Goal: Register for event/course

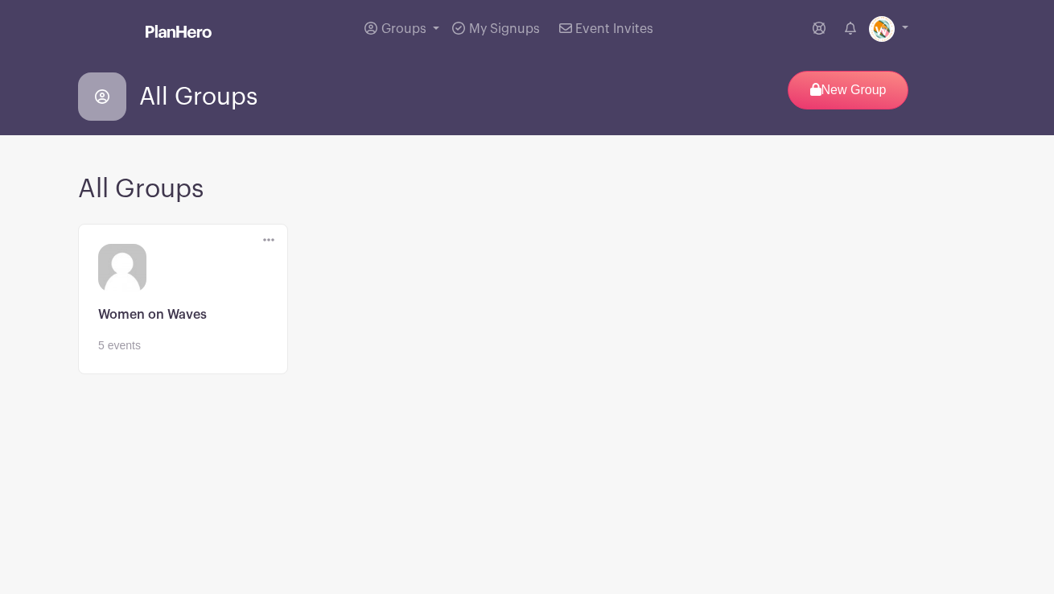
click at [246, 354] on link at bounding box center [183, 354] width 170 height 0
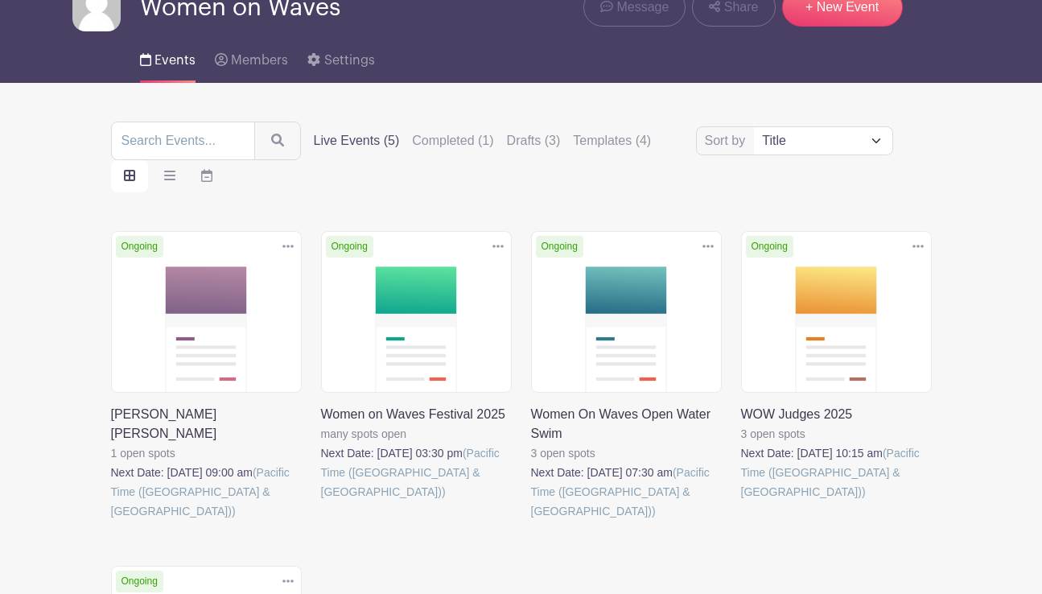
scroll to position [82, 0]
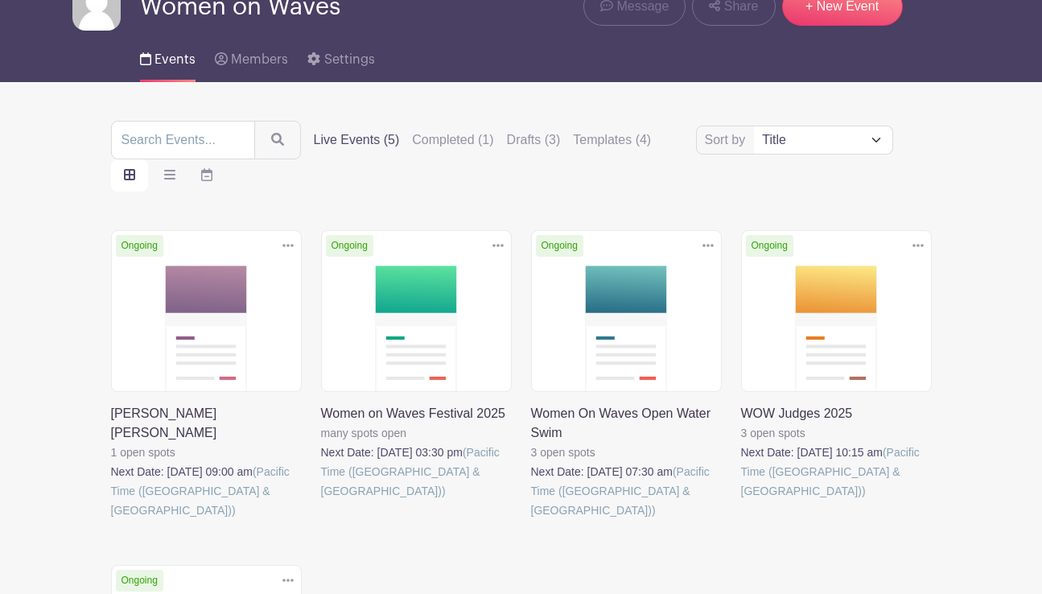
click at [531, 520] on link at bounding box center [531, 520] width 0 height 0
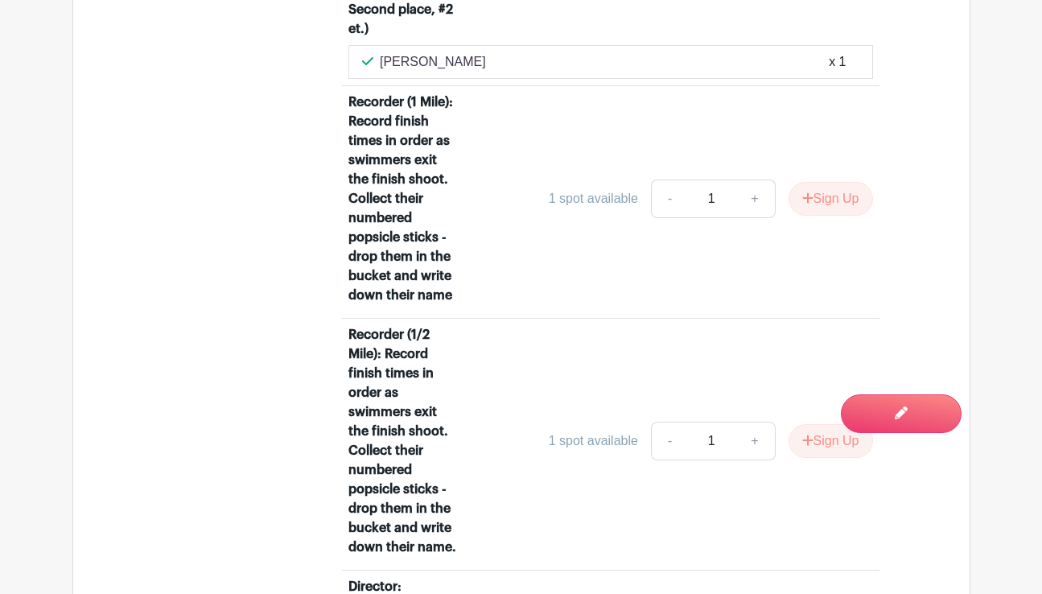
scroll to position [1866, 0]
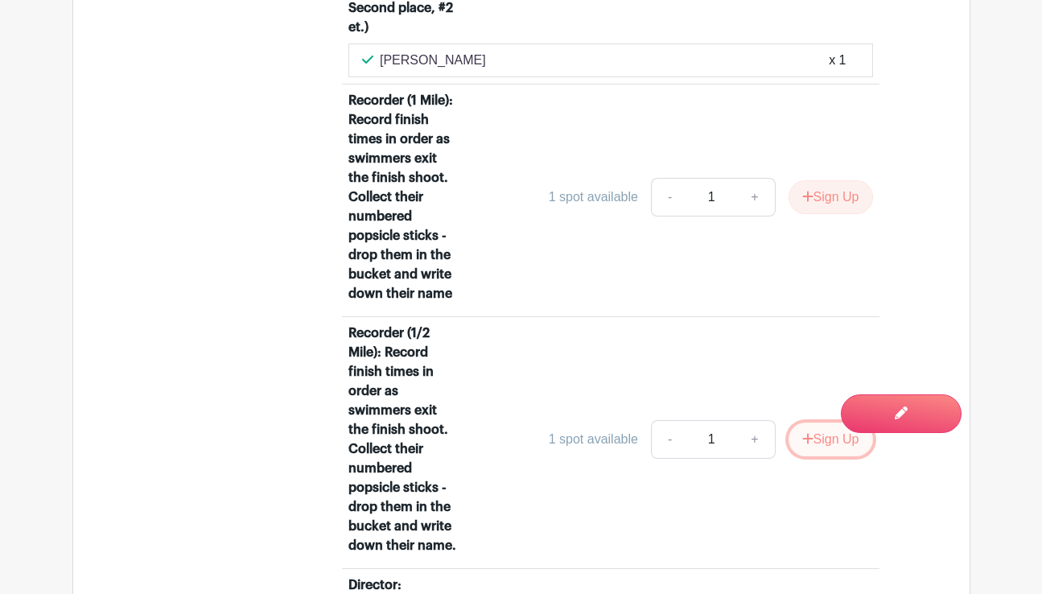
click at [817, 439] on button "Sign Up" at bounding box center [830, 439] width 84 height 34
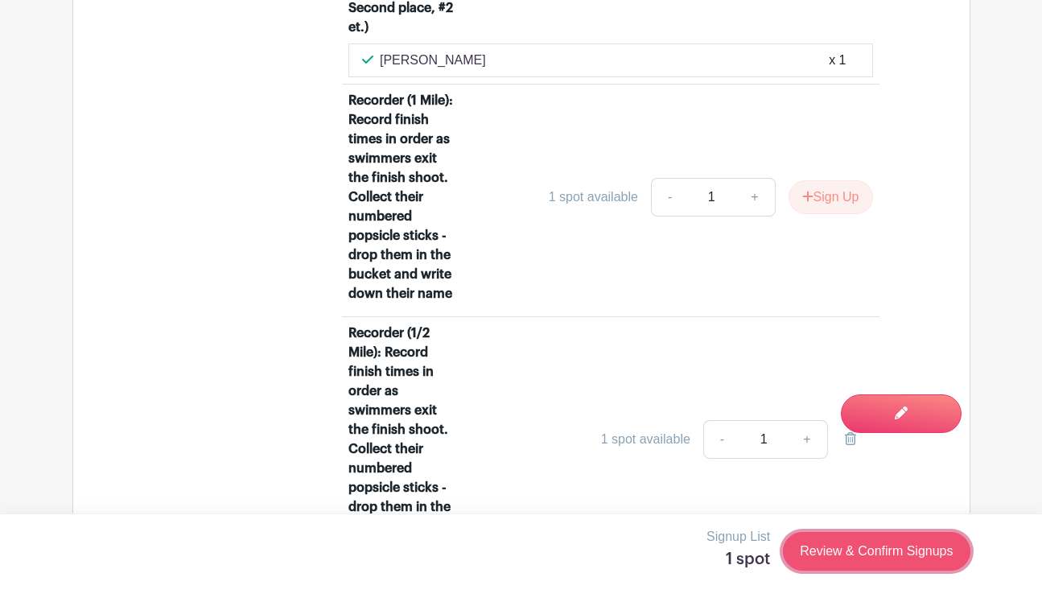
click at [881, 551] on link "Review & Confirm Signups" at bounding box center [876, 551] width 187 height 39
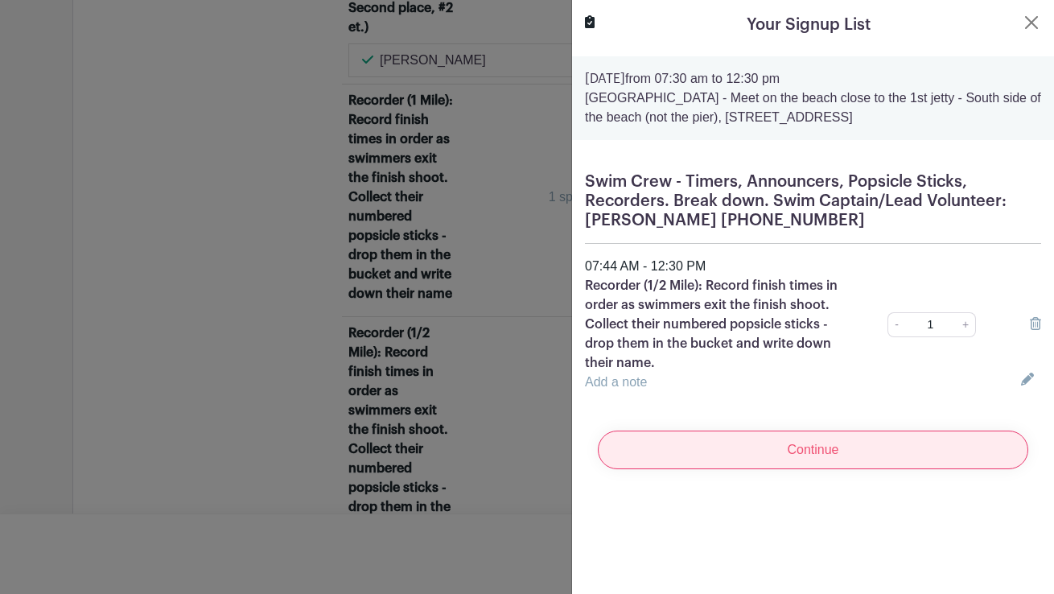
click at [812, 442] on input "Continue" at bounding box center [813, 449] width 430 height 39
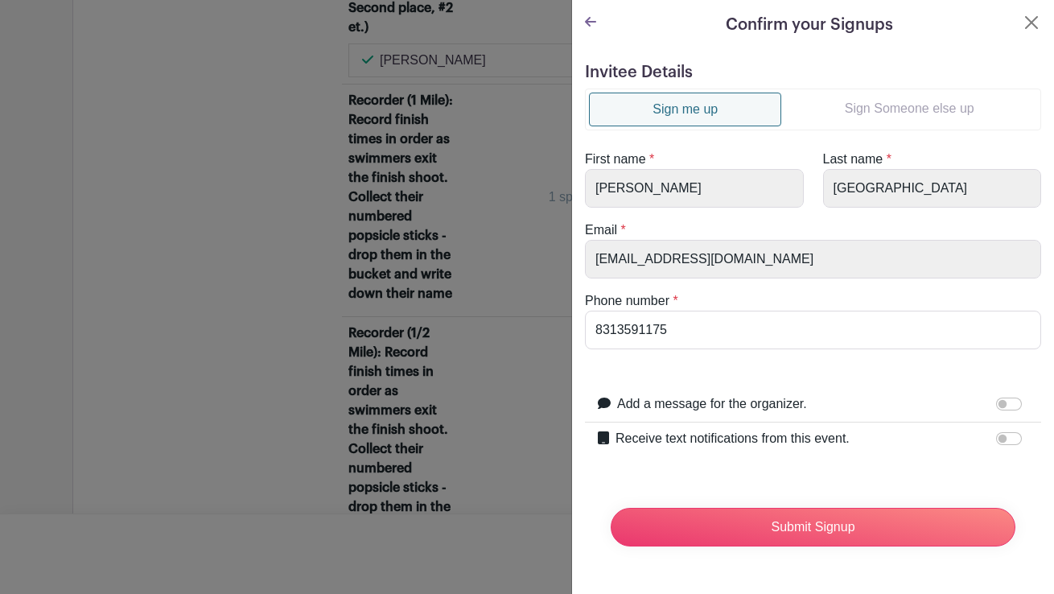
click at [908, 106] on link "Sign Someone else up" at bounding box center [909, 109] width 256 height 32
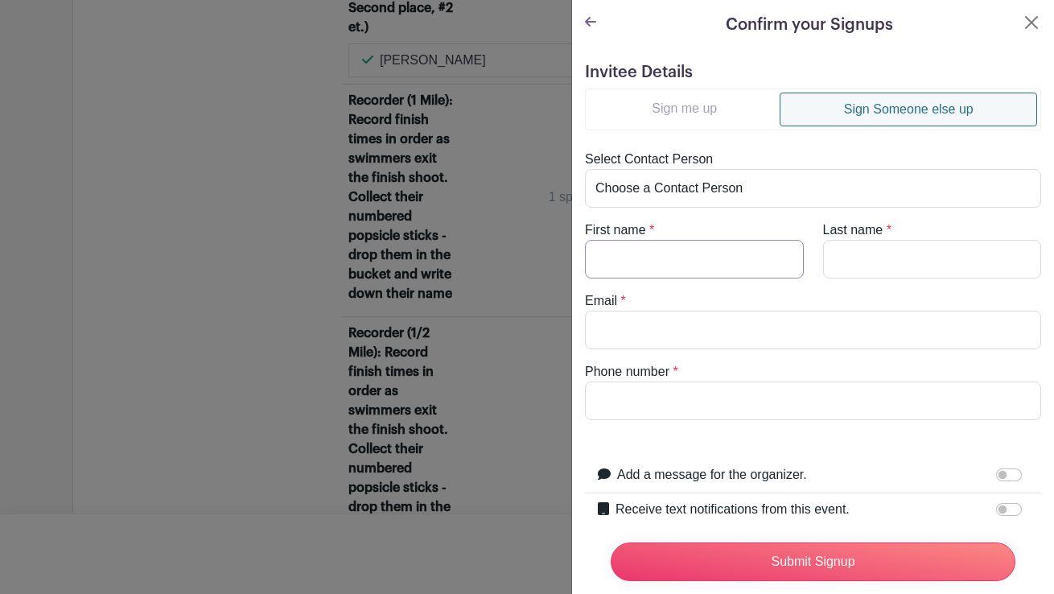
click at [640, 255] on input "First name" at bounding box center [694, 259] width 219 height 39
type input "Michael"
click at [853, 249] on input "Last name" at bounding box center [932, 259] width 219 height 39
type input "Amster"
click at [663, 341] on input "Email" at bounding box center [813, 330] width 456 height 39
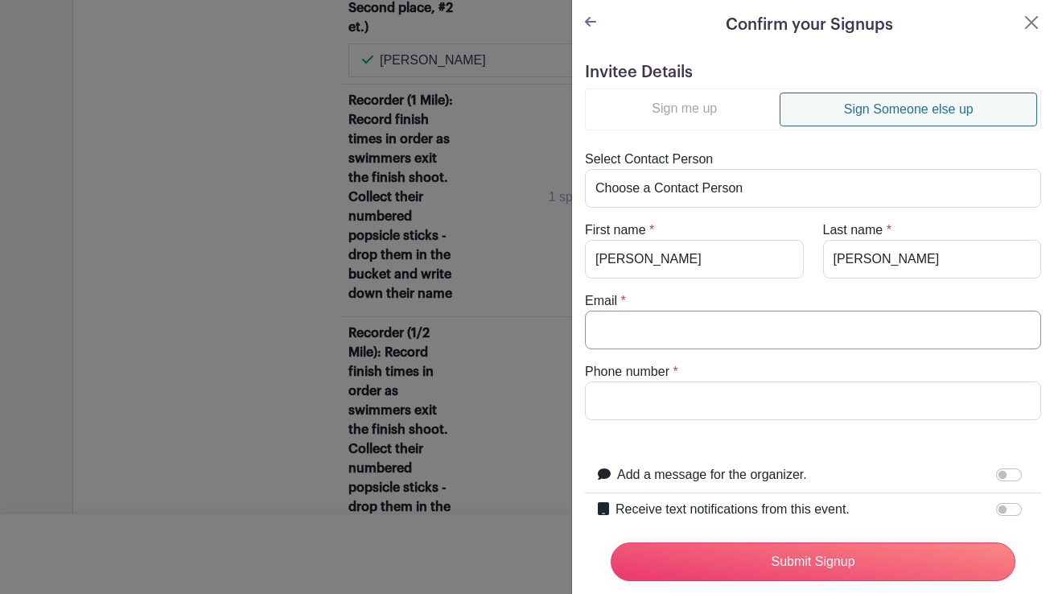
type input "surfnoc@gmail.com"
click at [662, 397] on input "Phone number" at bounding box center [813, 400] width 456 height 39
type input "5302196947"
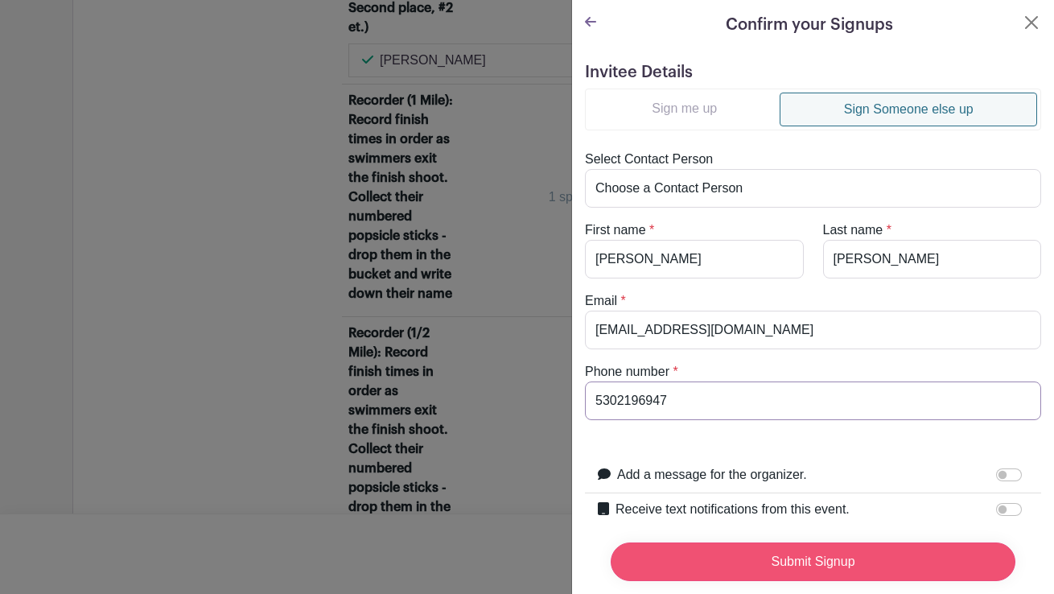
click at [754, 551] on input "Submit Signup" at bounding box center [813, 561] width 405 height 39
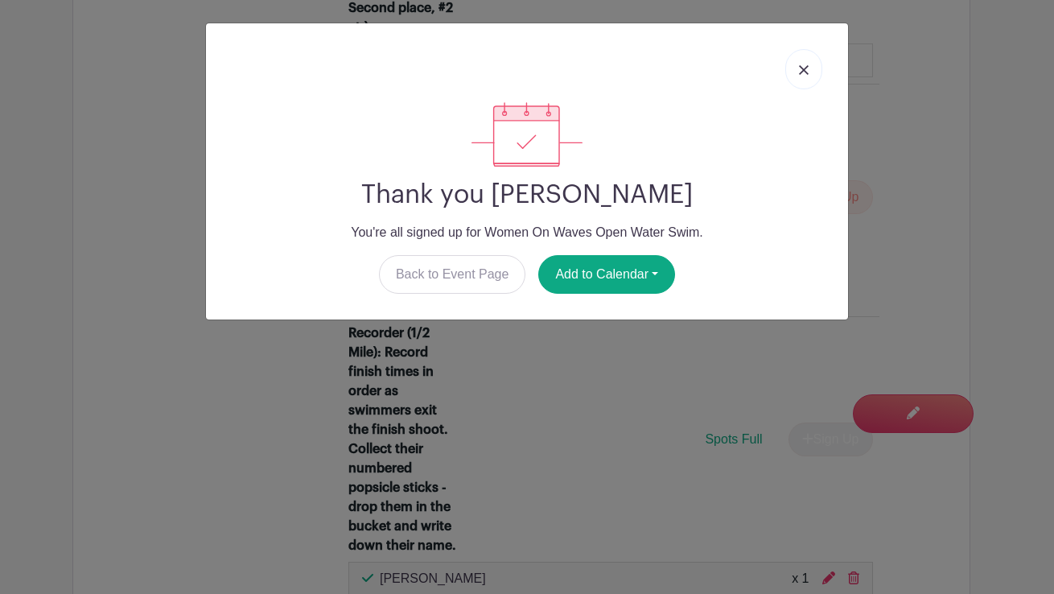
click at [803, 68] on img at bounding box center [804, 70] width 10 height 10
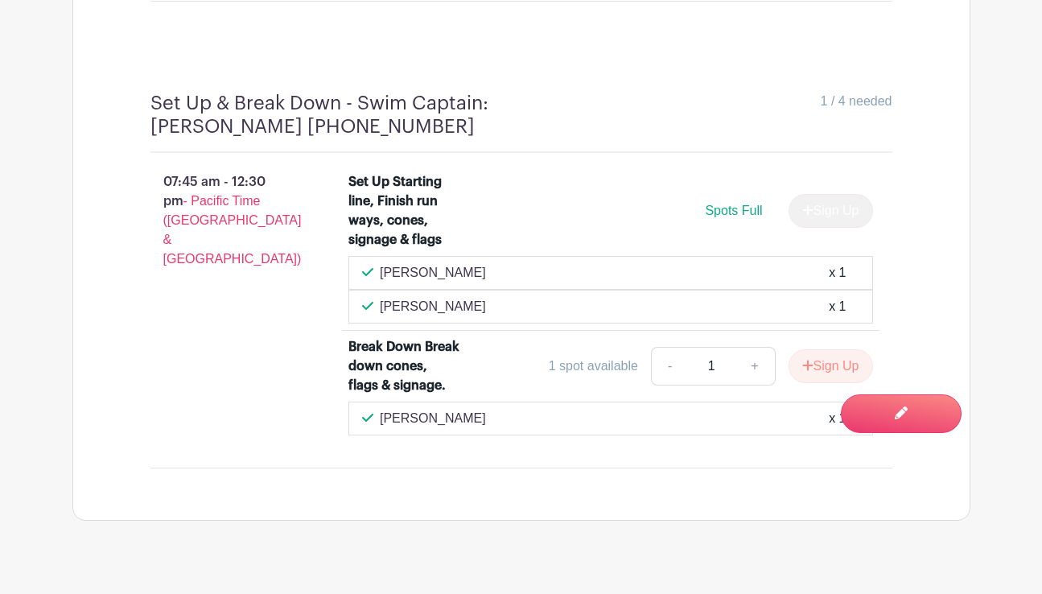
scroll to position [2671, 0]
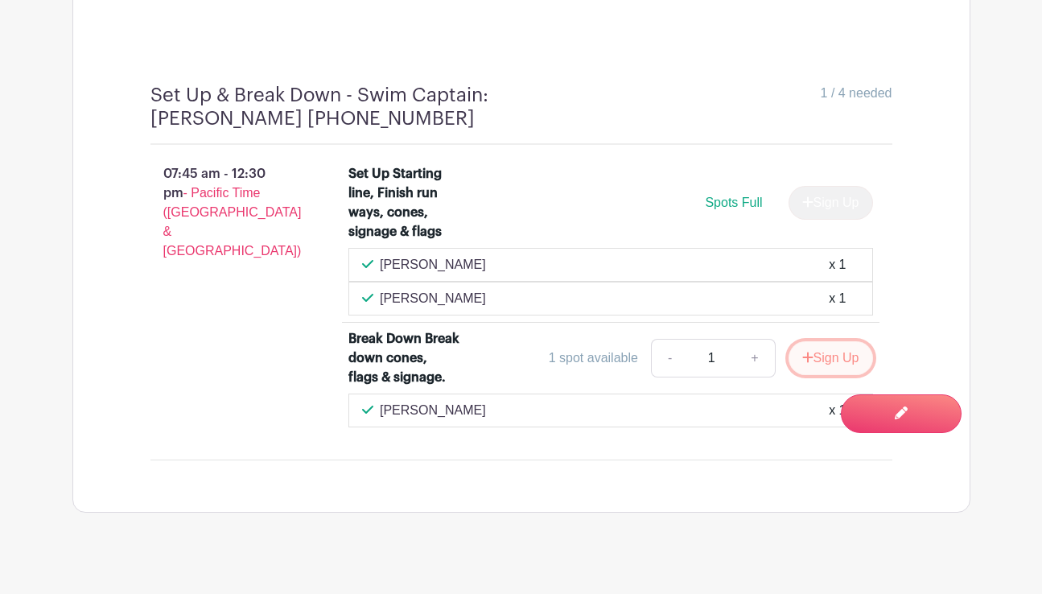
click at [832, 341] on button "Sign Up" at bounding box center [830, 358] width 84 height 34
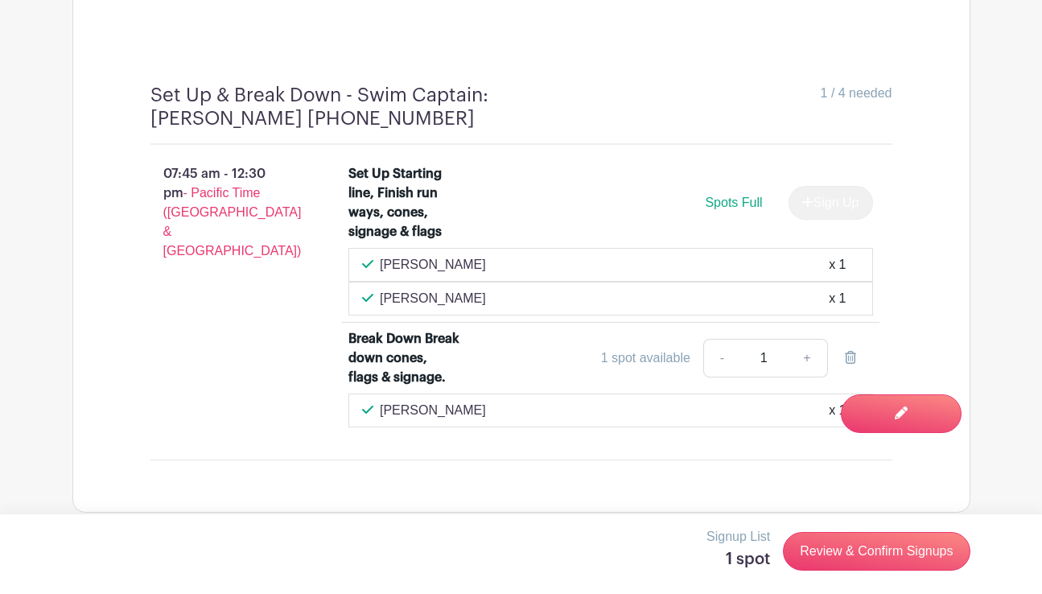
click at [904, 303] on div "Set Up Starting line, Finish run ways, cones, signage & flags Spots Full Sign U…" at bounding box center [620, 296] width 595 height 276
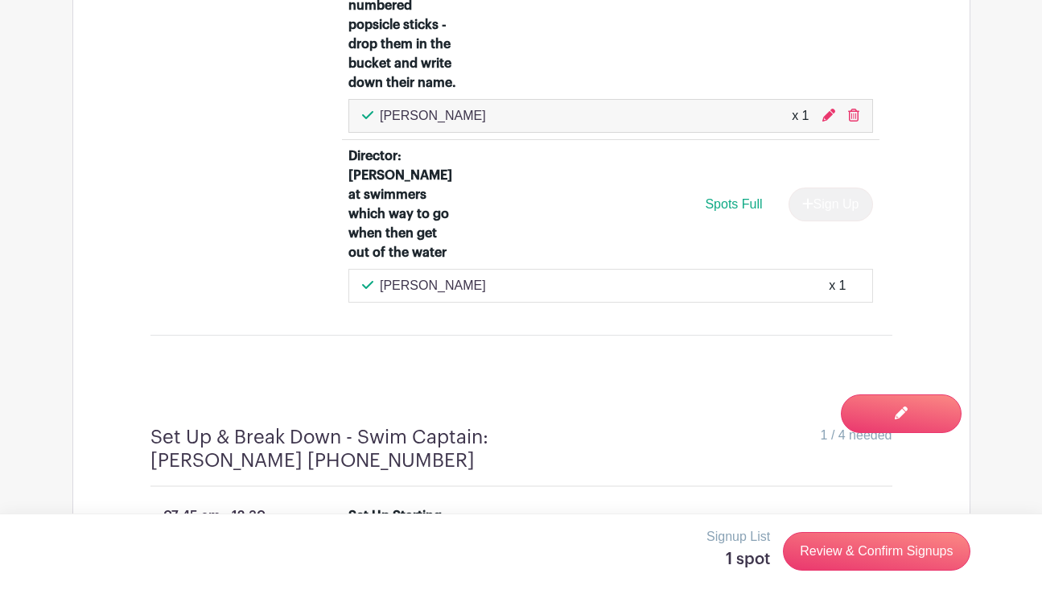
scroll to position [2323, 0]
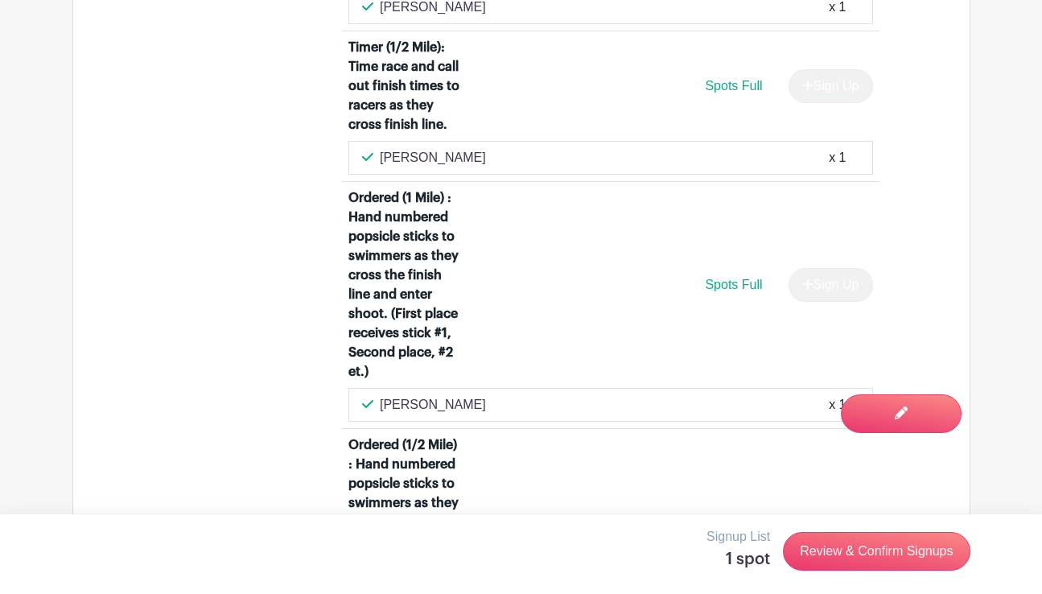
scroll to position [1274, 0]
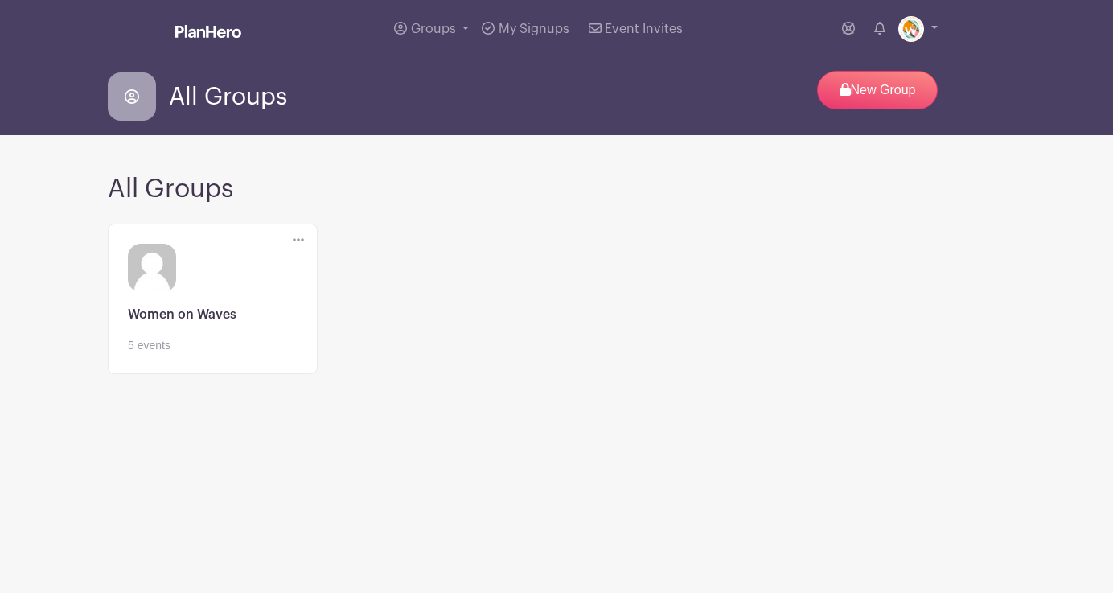
click at [208, 354] on link at bounding box center [213, 354] width 170 height 0
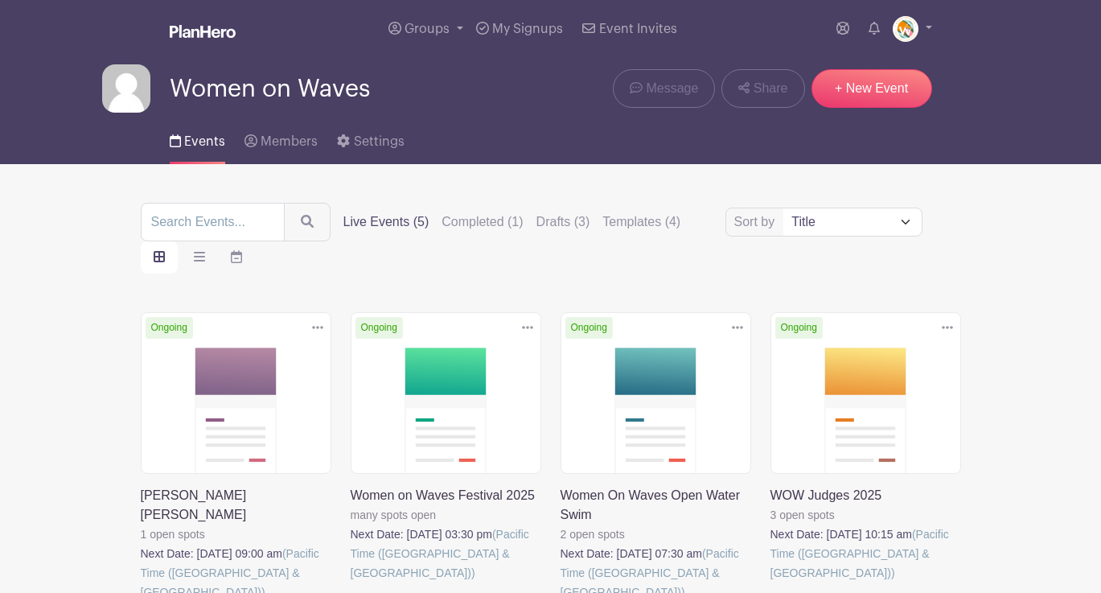
click at [771, 582] on link at bounding box center [771, 582] width 0 height 0
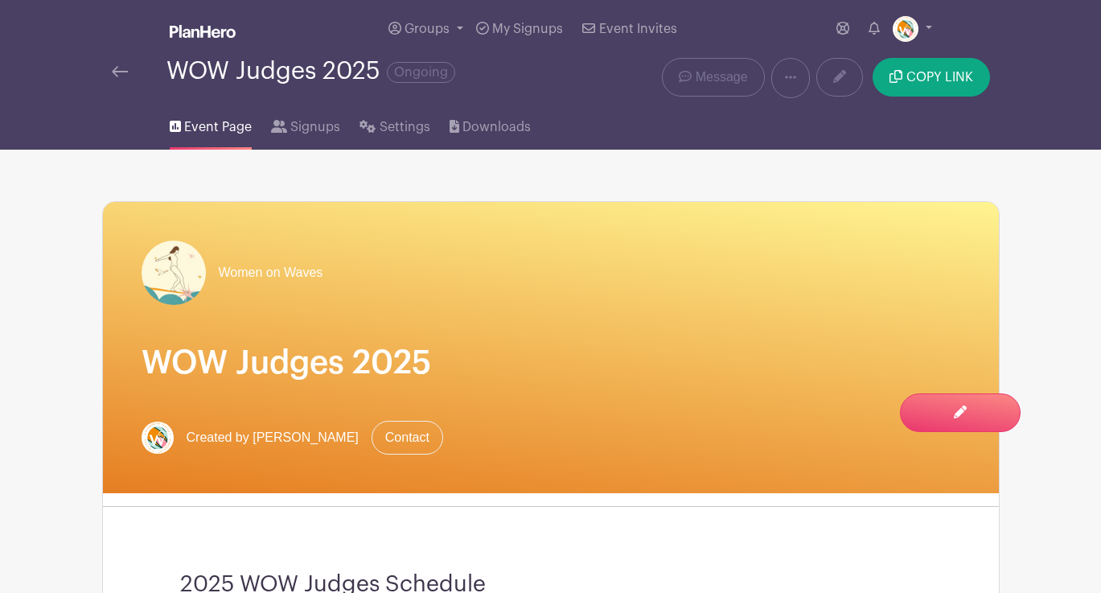
click at [117, 71] on img at bounding box center [120, 71] width 16 height 11
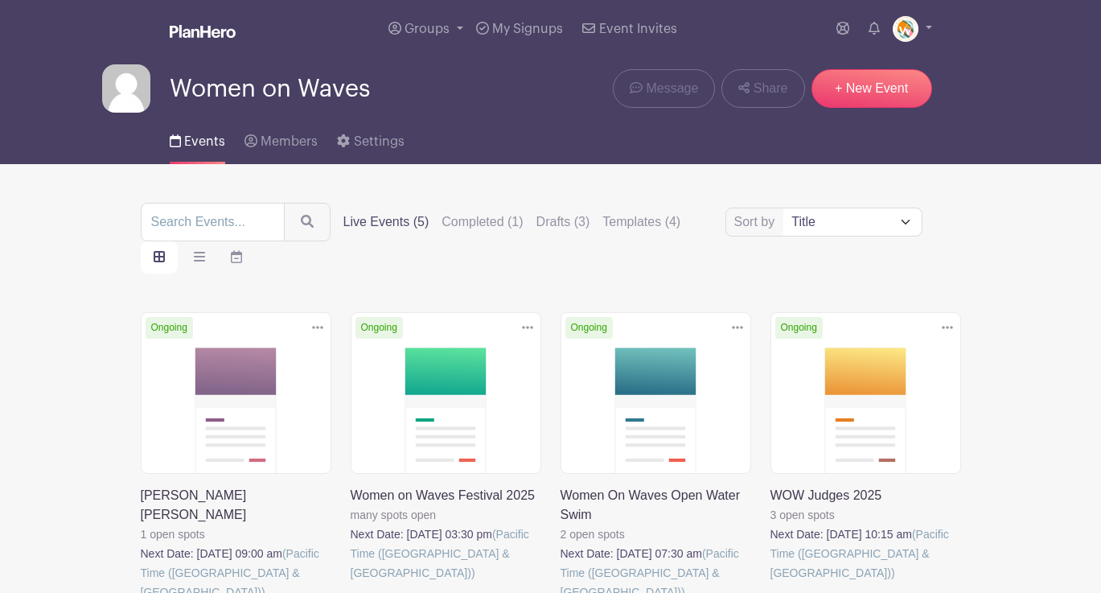
click at [561, 592] on link at bounding box center [561, 602] width 0 height 0
